Goal: Information Seeking & Learning: Learn about a topic

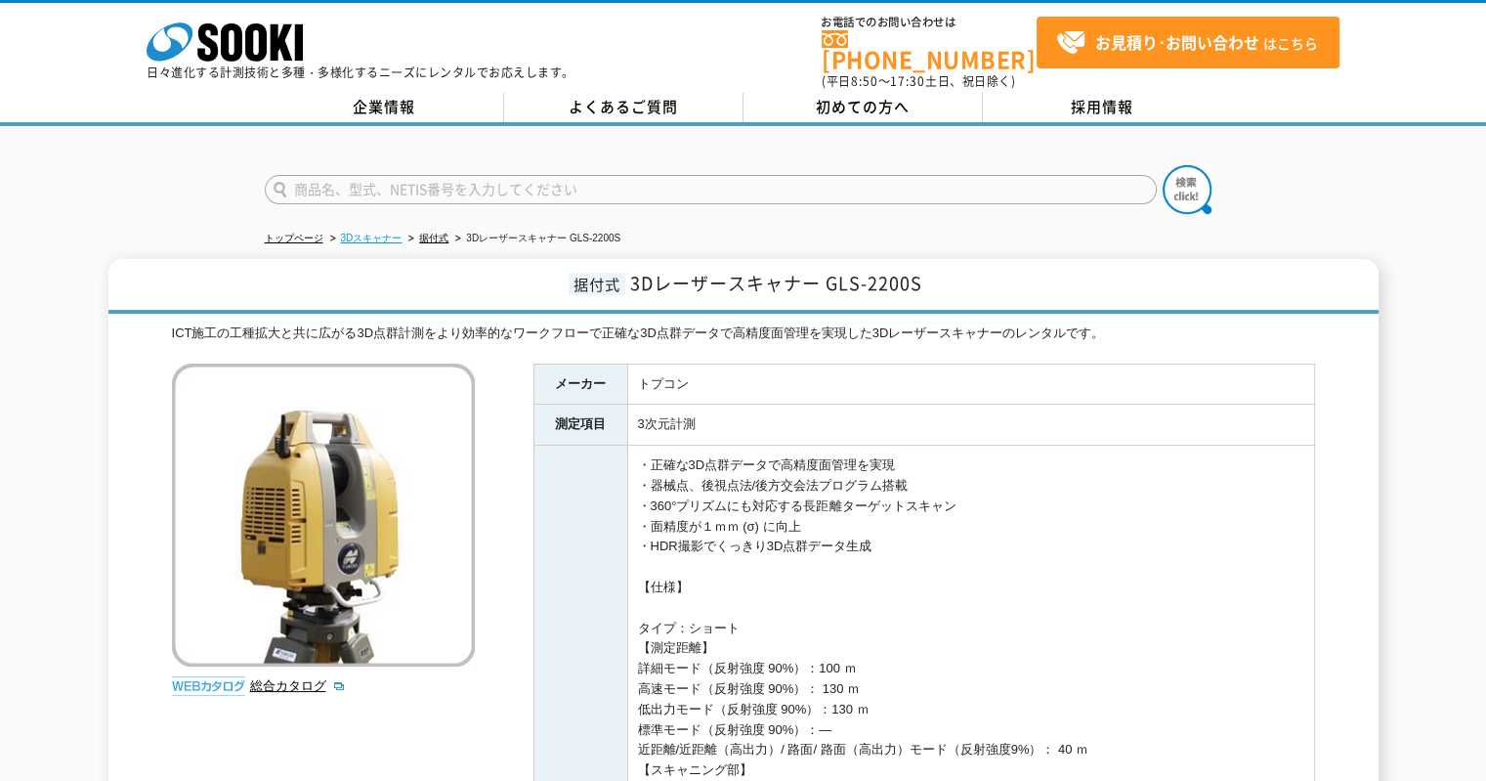
click at [383, 233] on link "3Dスキャナー" at bounding box center [372, 238] width 62 height 11
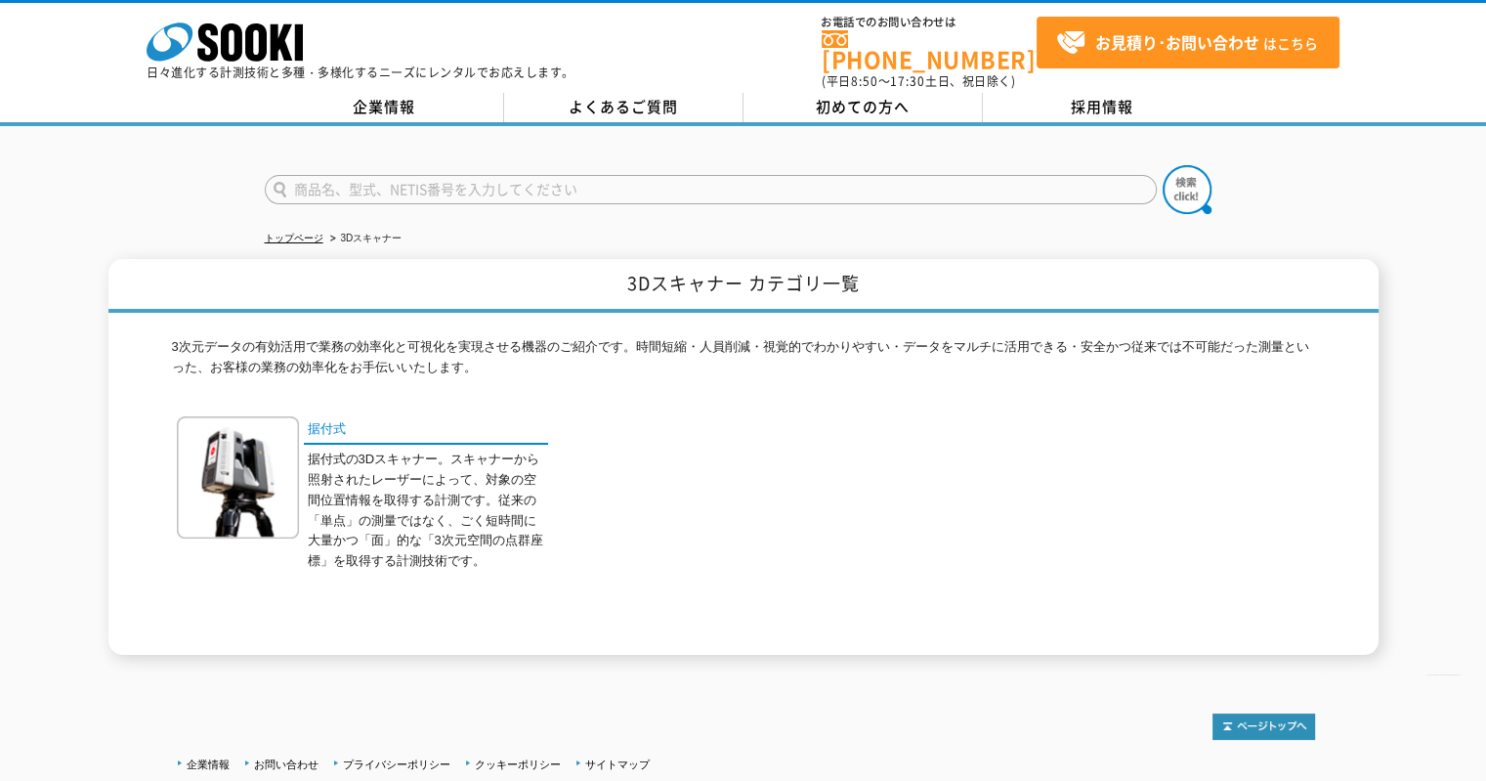
click at [353, 449] on p "据付式の3Dスキャナー。スキャナーから照射されたレーザーによって、対象の空間位置情報を取得する計測です。従来の「単点」の測量ではなく、ごく短時間に大量かつ「面…" at bounding box center [428, 510] width 240 height 122
click at [340, 421] on link "据付式" at bounding box center [426, 430] width 244 height 28
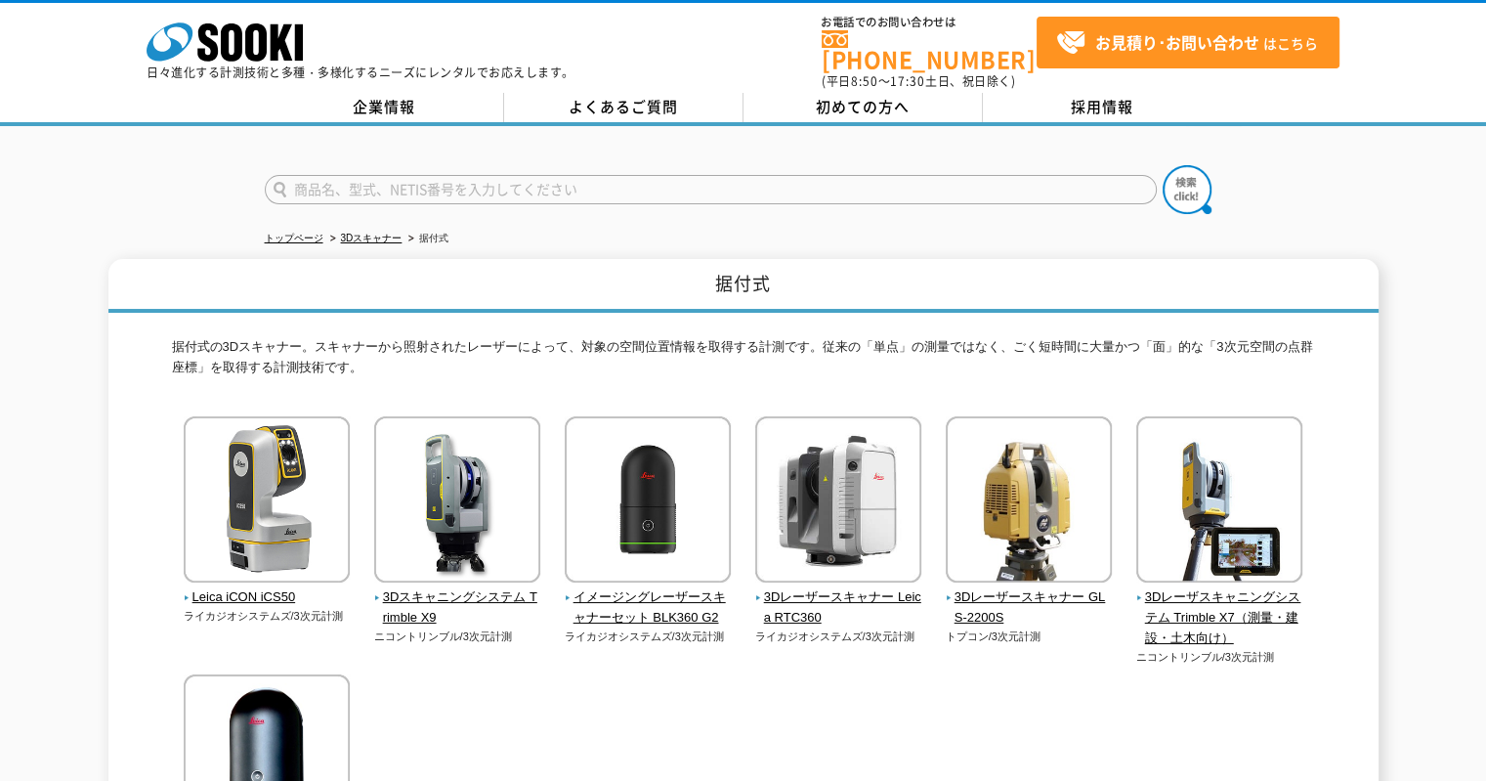
scroll to position [98, 0]
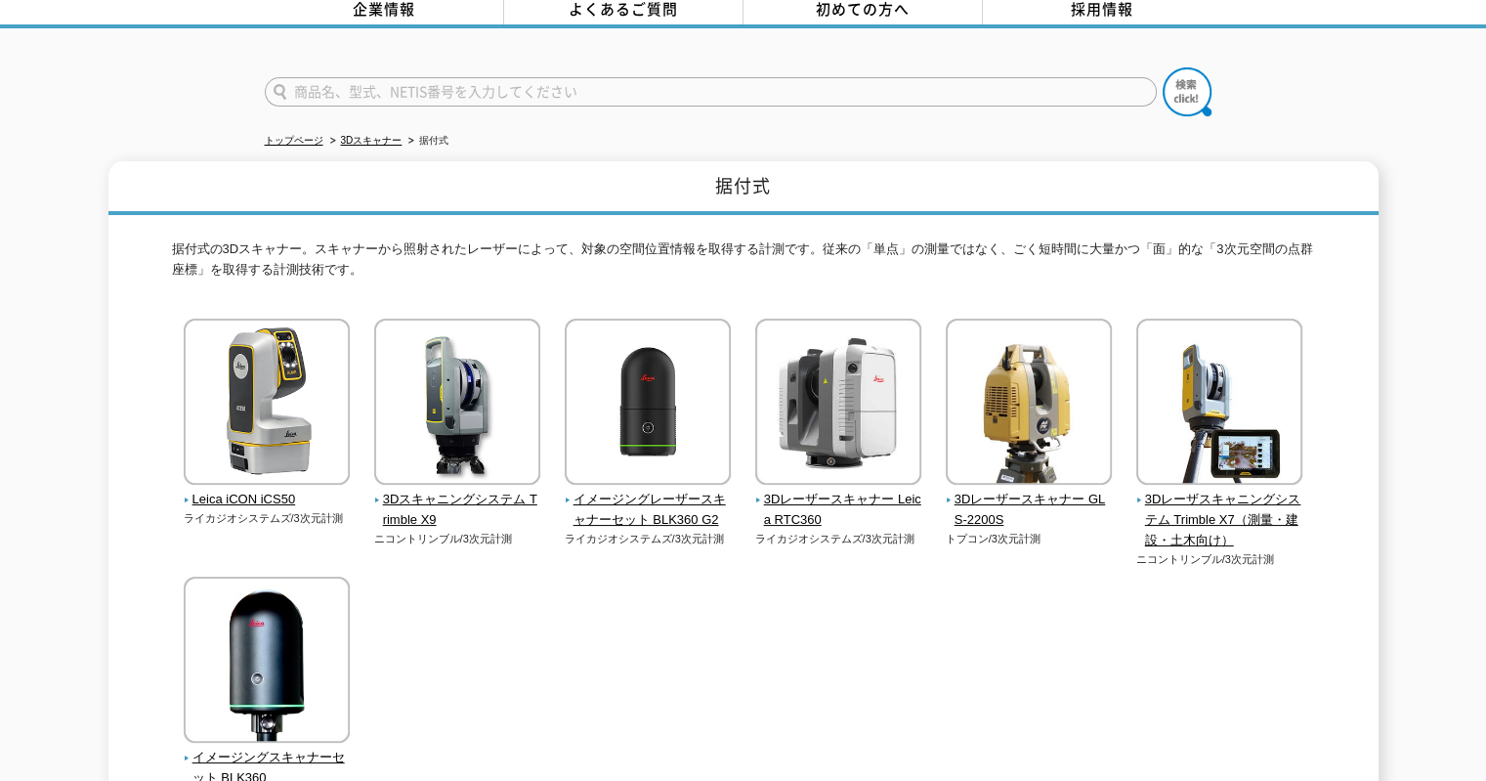
click at [681, 77] on input "text" at bounding box center [711, 91] width 892 height 29
type input "ライダー"
click at [1237, 78] on div "ライダー" at bounding box center [743, 75] width 1486 height 94
click at [1205, 73] on img at bounding box center [1187, 91] width 49 height 49
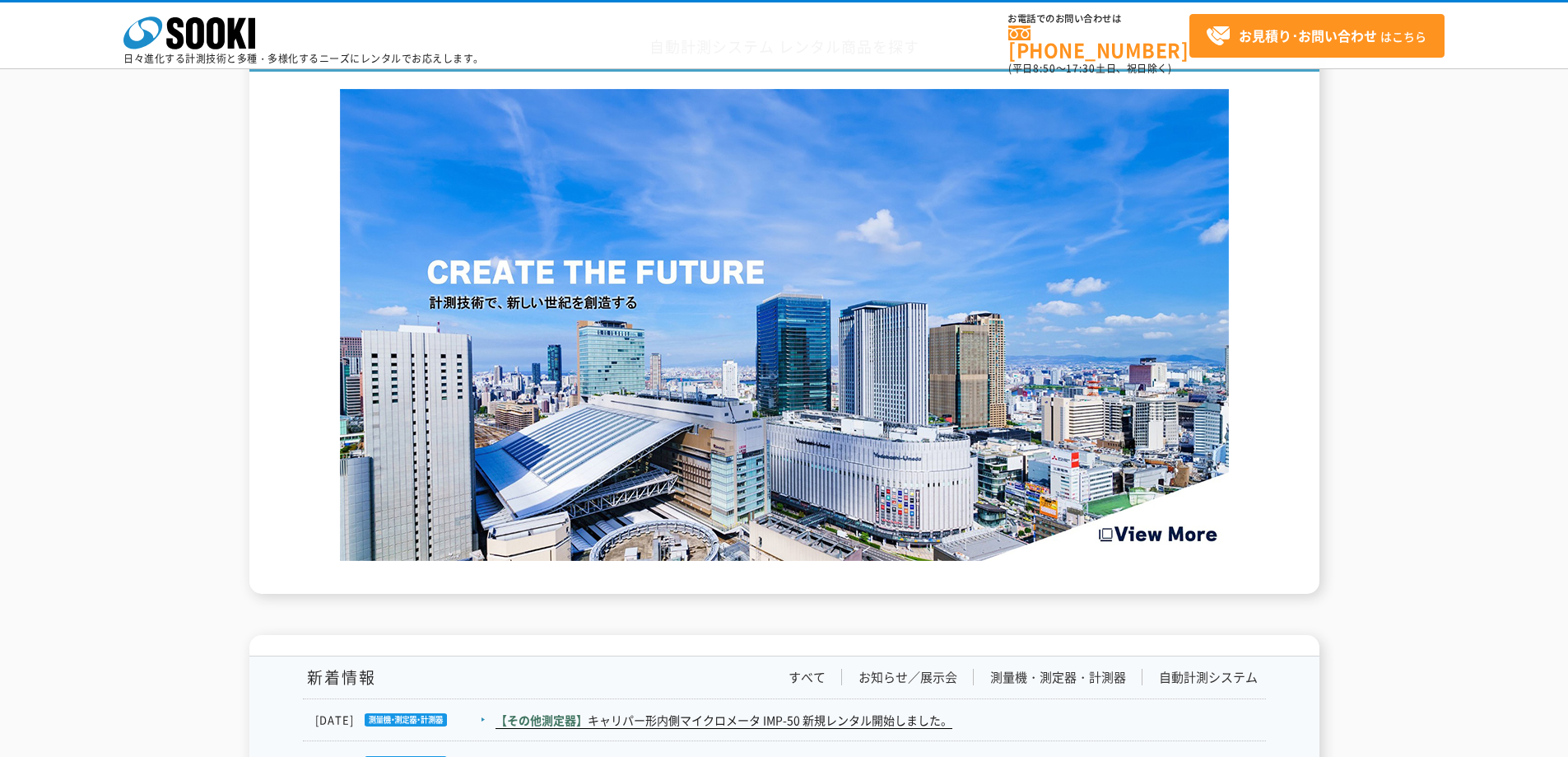
scroll to position [2698, 0]
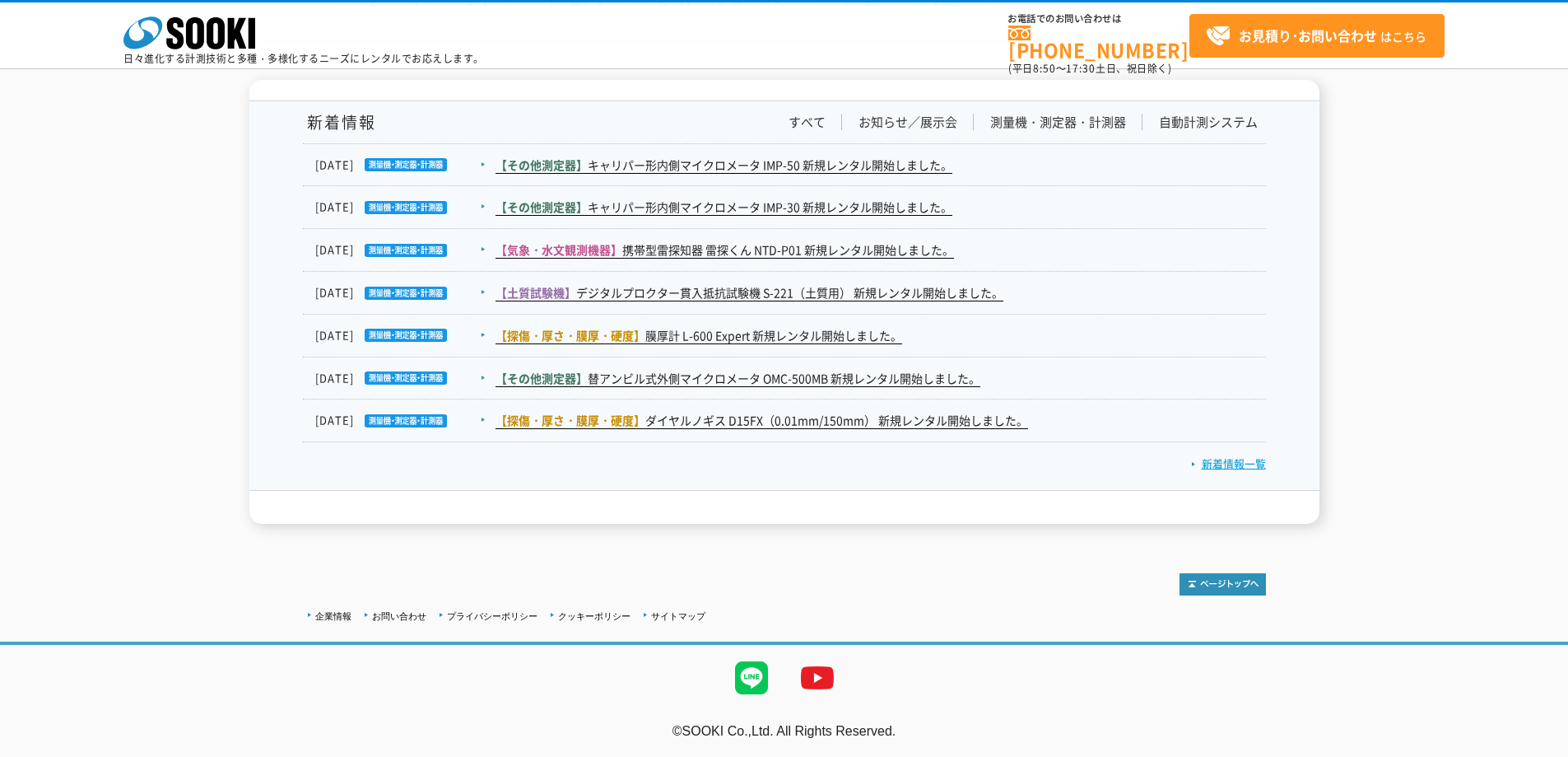
click at [1239, 467] on link "新着情報一覧" at bounding box center [1228, 463] width 75 height 16
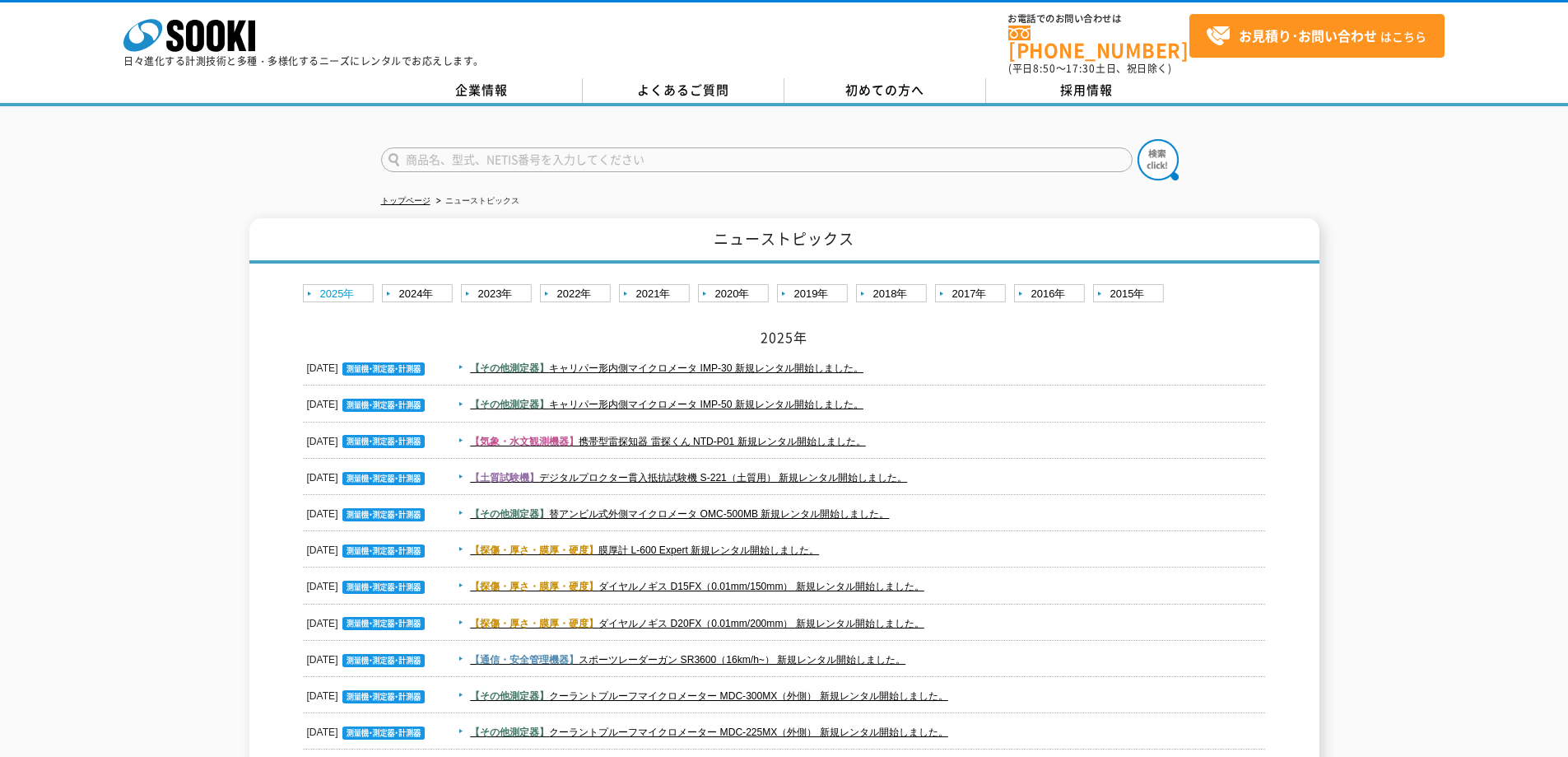
click at [348, 284] on link "2025年" at bounding box center [340, 294] width 75 height 20
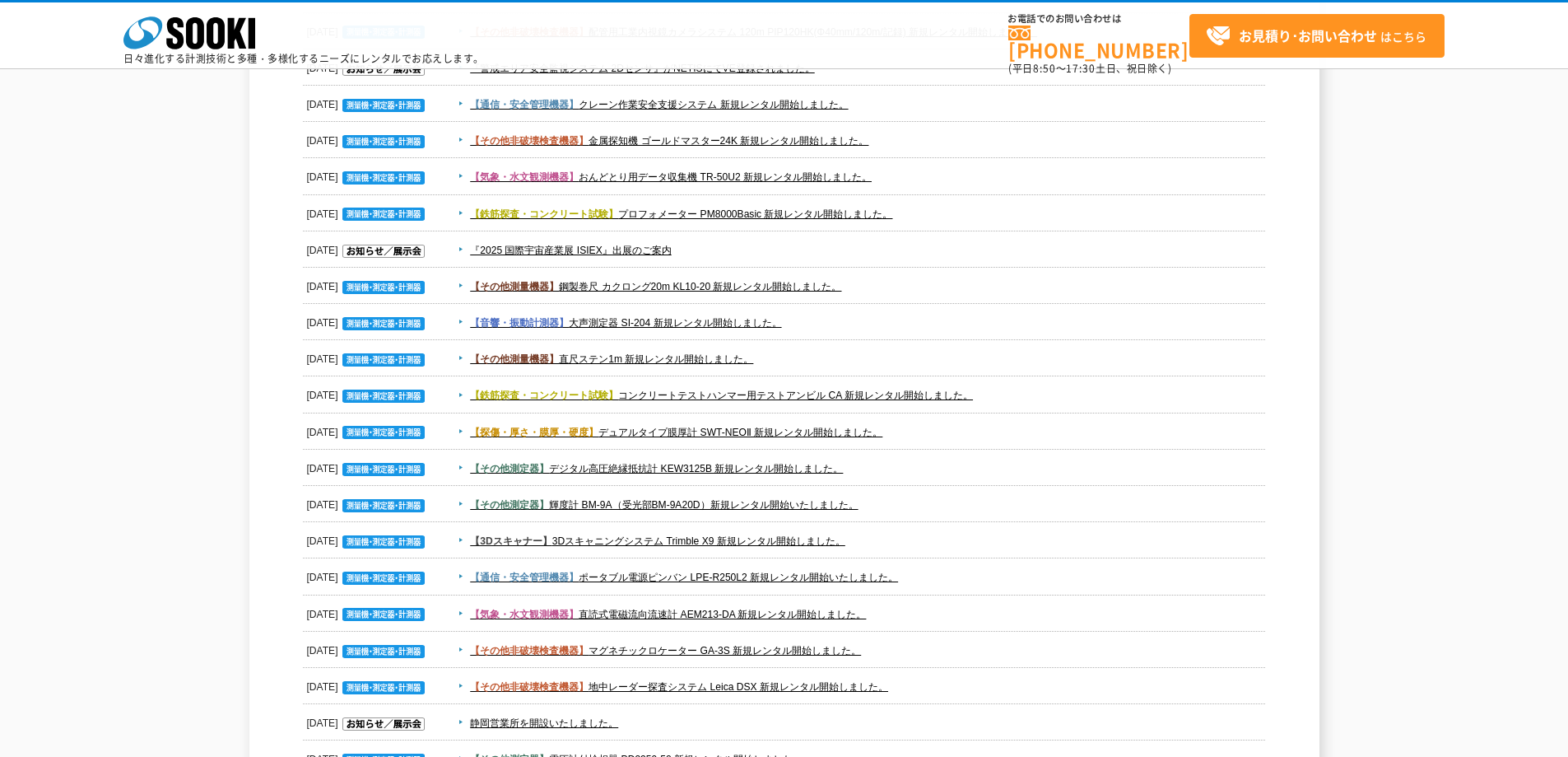
scroll to position [2718, 0]
